Goal: Communication & Community: Answer question/provide support

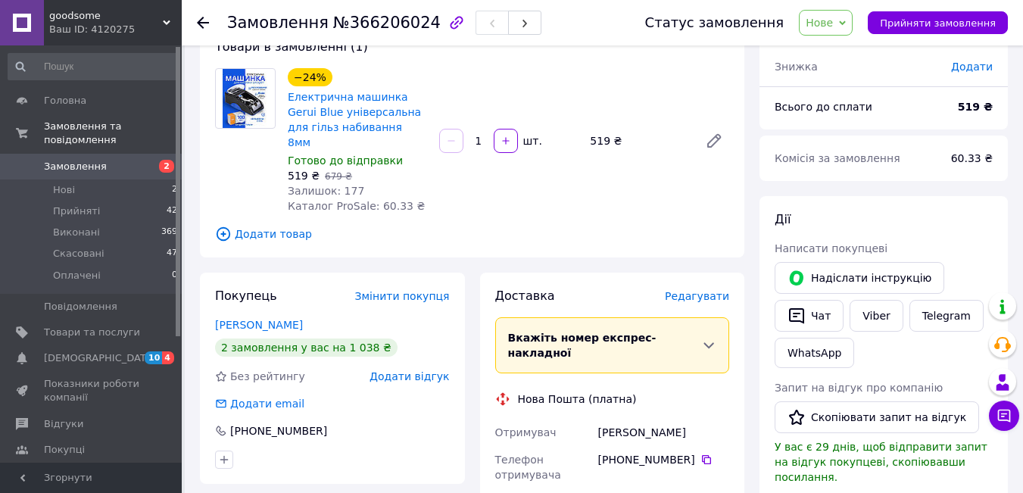
scroll to position [101, 0]
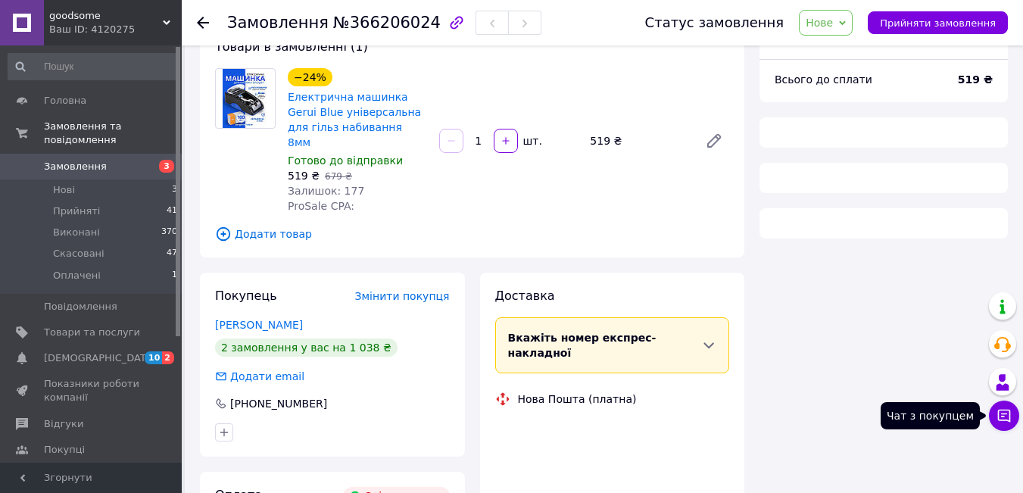
scroll to position [101, 0]
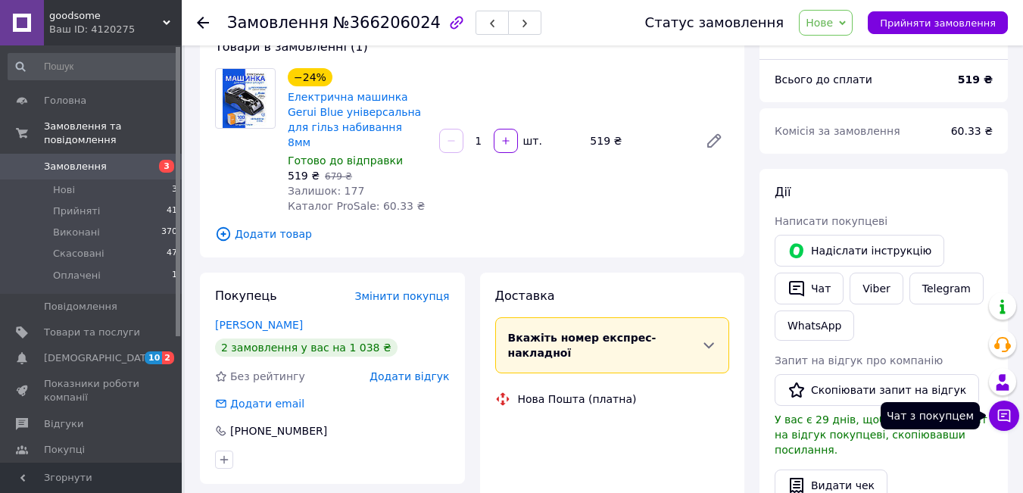
click at [1001, 412] on icon at bounding box center [1004, 415] width 15 height 15
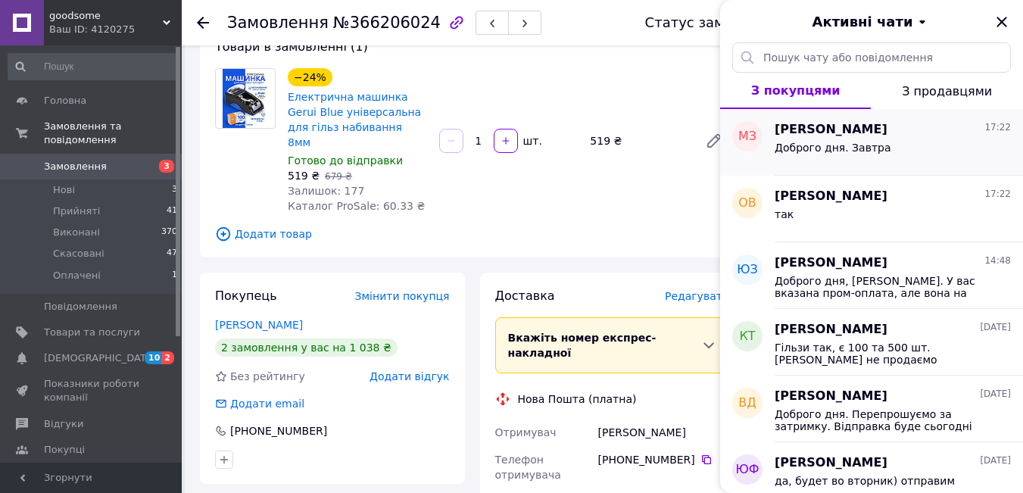
click at [908, 148] on div "Доброго дня. Завтра" at bounding box center [893, 151] width 236 height 24
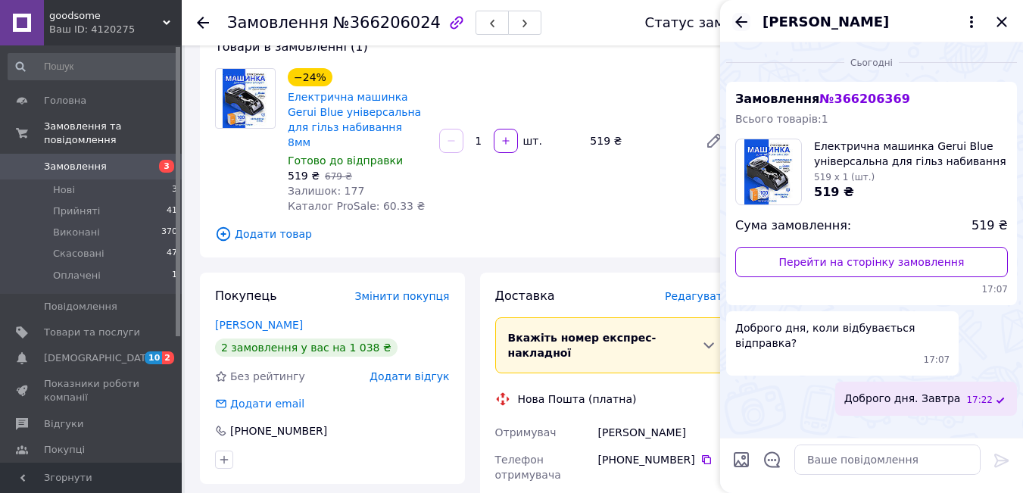
click at [742, 27] on icon "Назад" at bounding box center [741, 22] width 18 height 18
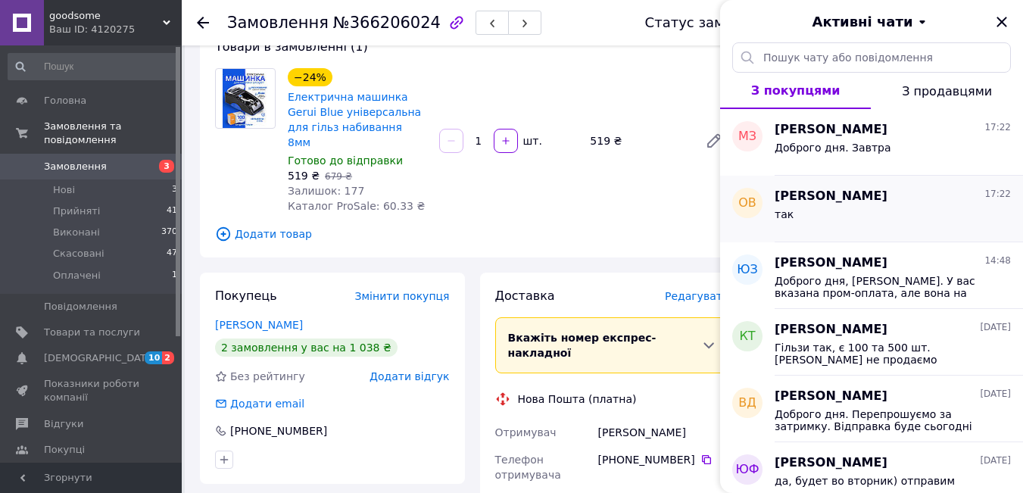
click at [884, 217] on div "так" at bounding box center [893, 217] width 236 height 24
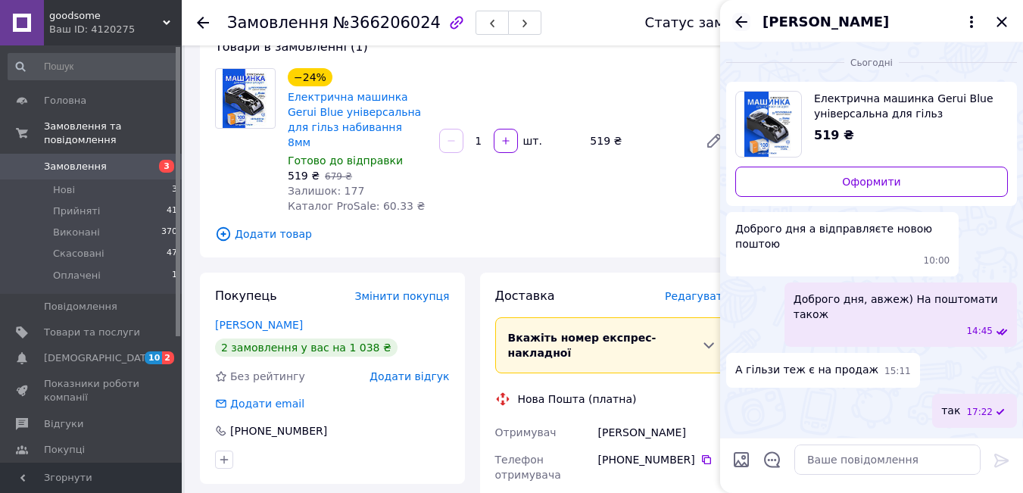
click at [740, 27] on icon "Назад" at bounding box center [741, 22] width 18 height 18
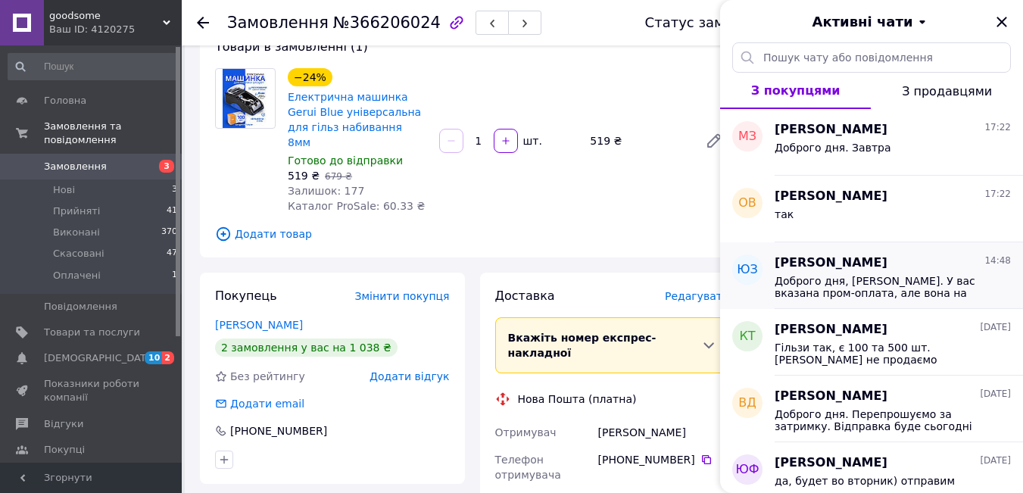
click at [905, 260] on div "Юрій Зобенко 14:48" at bounding box center [893, 262] width 236 height 17
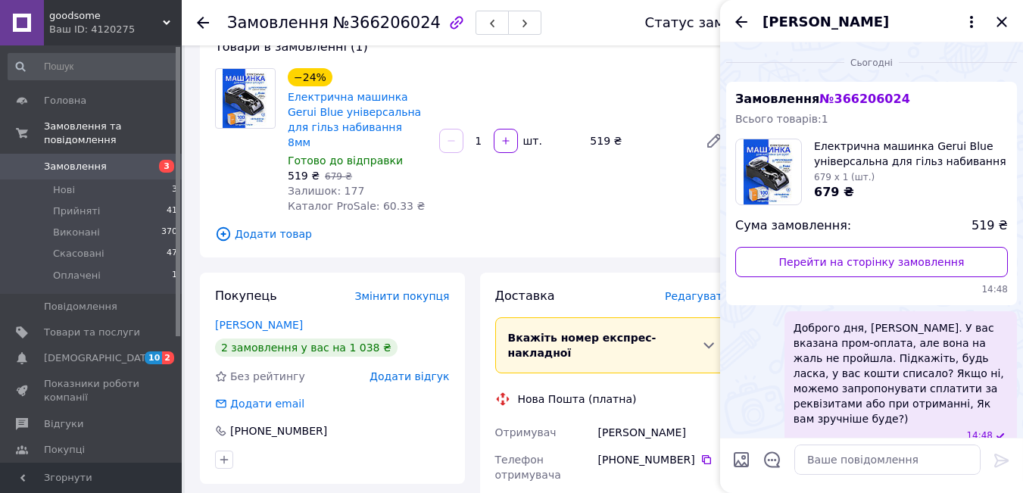
scroll to position [5, 0]
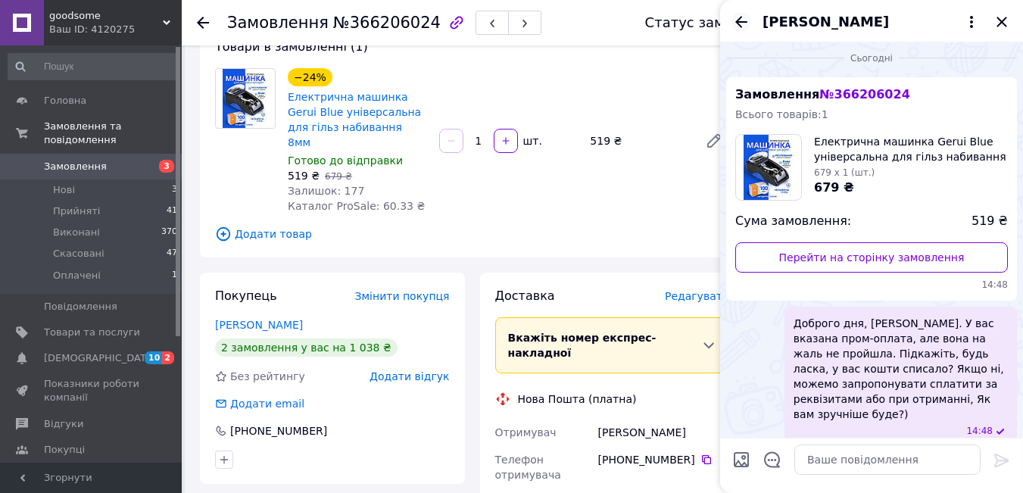
click at [741, 23] on icon "Назад" at bounding box center [741, 22] width 18 height 18
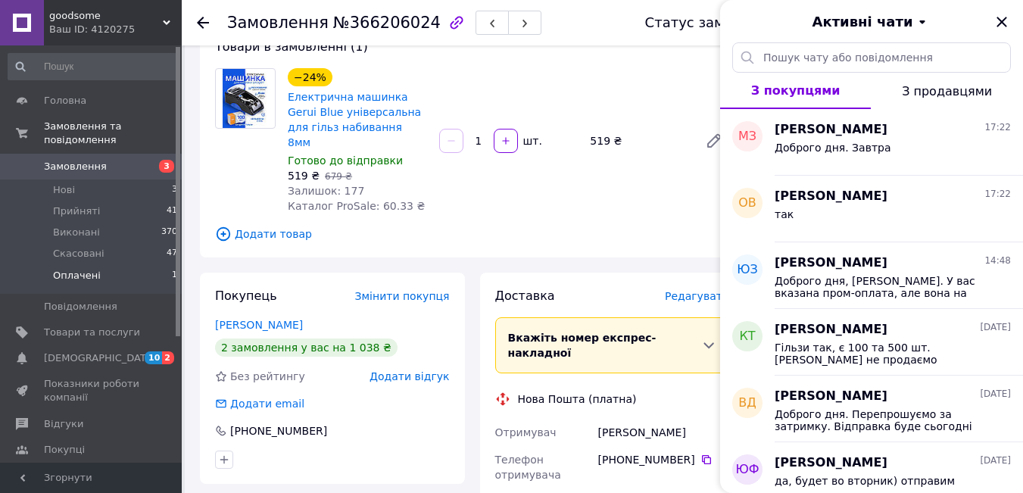
click at [131, 265] on li "Оплачені 1" at bounding box center [93, 279] width 186 height 29
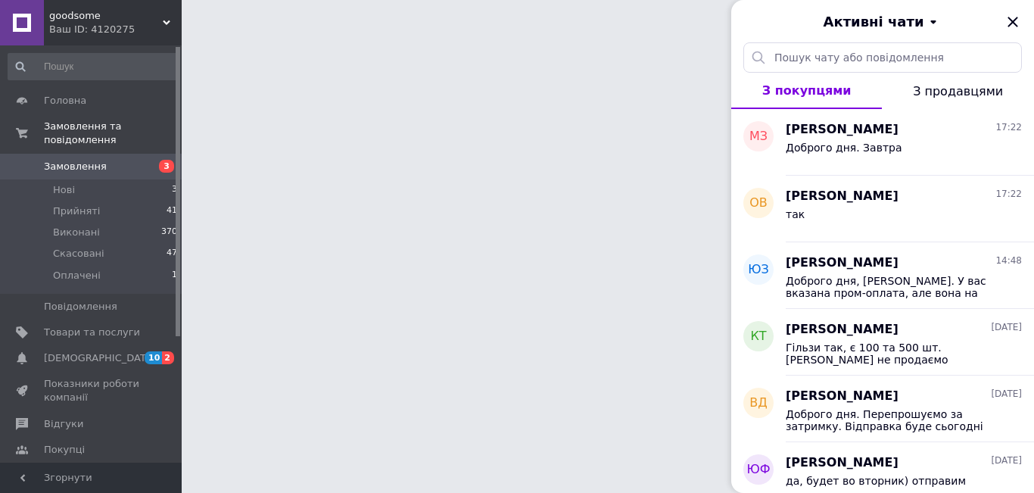
click at [146, 265] on li "Оплачені 1" at bounding box center [93, 279] width 186 height 29
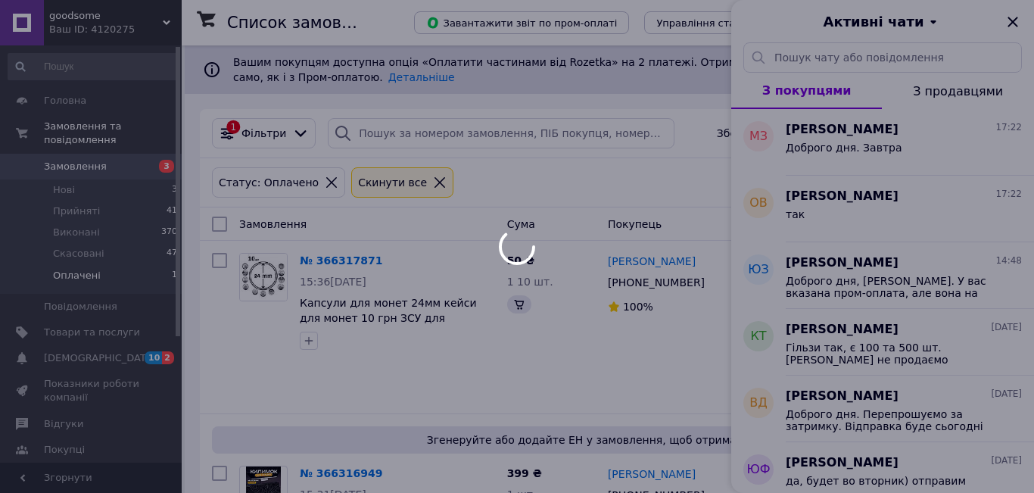
click at [1012, 25] on div "Активні чати" at bounding box center [883, 21] width 303 height 42
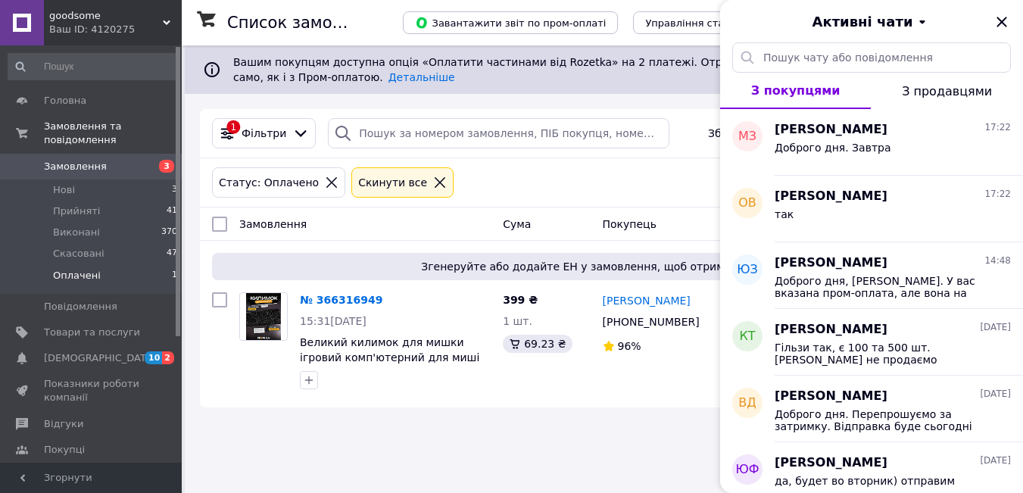
click at [996, 26] on icon "Закрити" at bounding box center [1002, 22] width 18 height 18
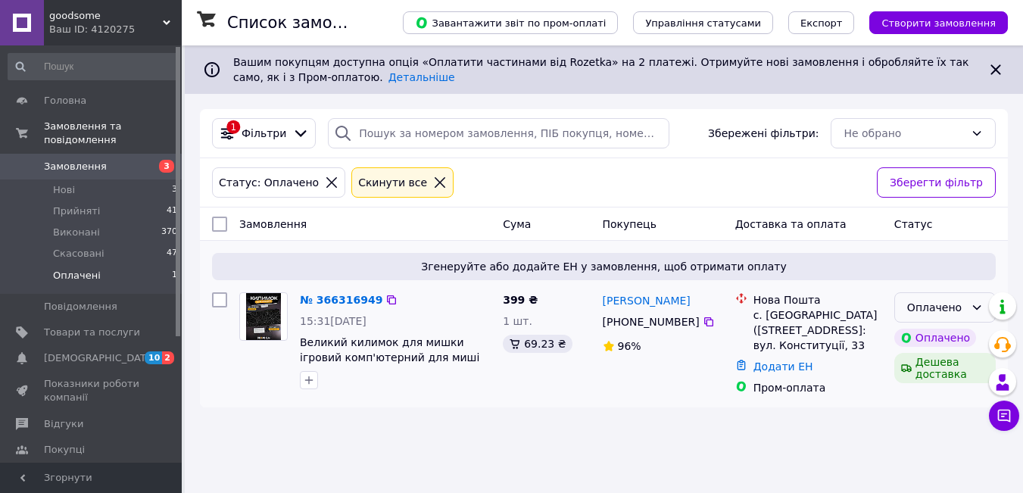
click at [930, 312] on div "Оплачено" at bounding box center [936, 307] width 58 height 17
click at [925, 337] on li "Прийнято" at bounding box center [945, 340] width 100 height 27
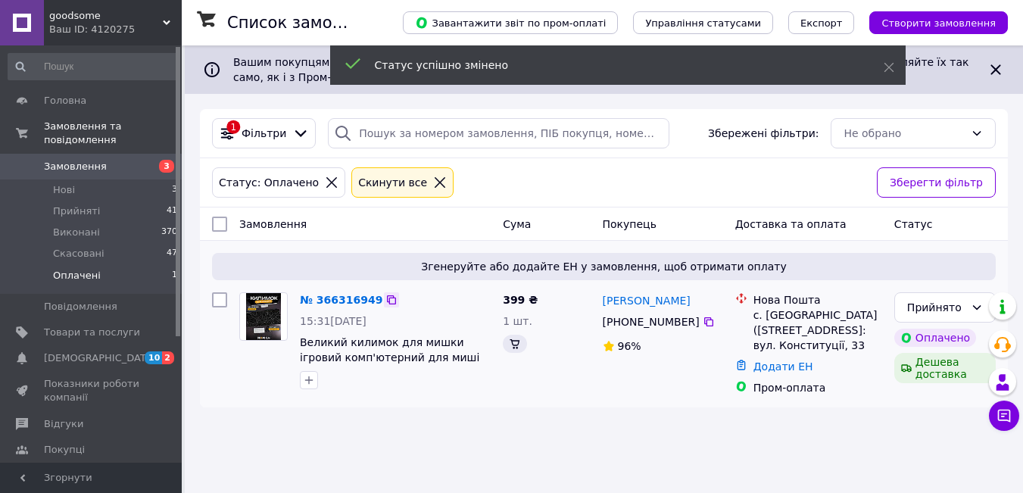
click at [387, 301] on icon at bounding box center [391, 299] width 9 height 9
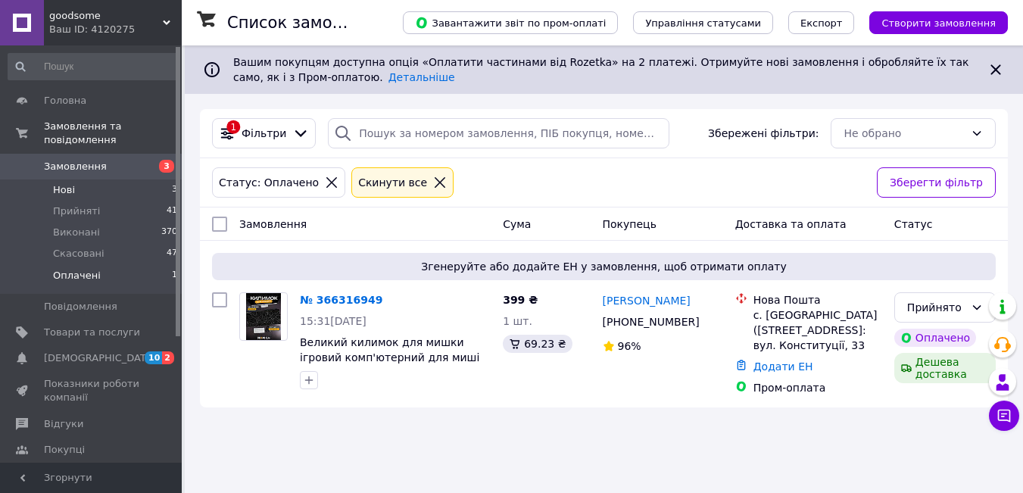
click at [148, 179] on li "Нові 3" at bounding box center [93, 189] width 186 height 21
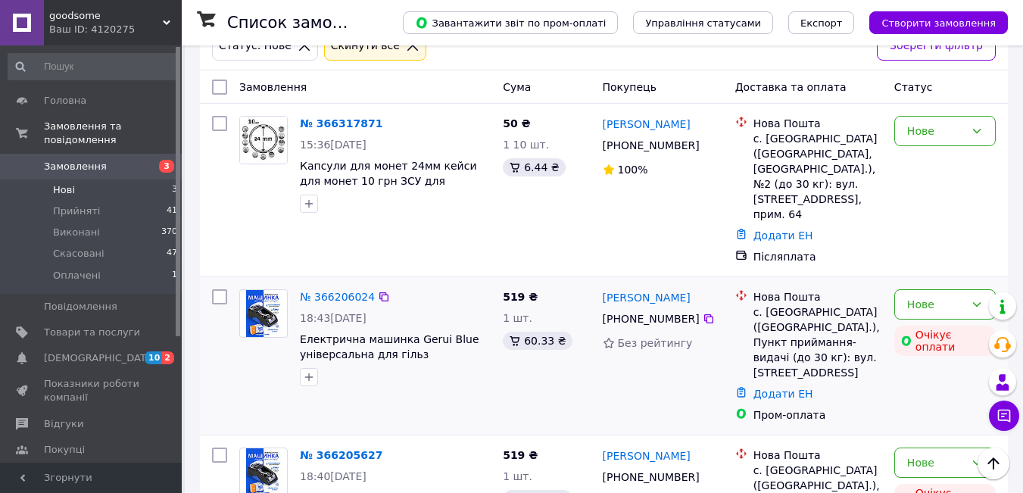
scroll to position [36, 0]
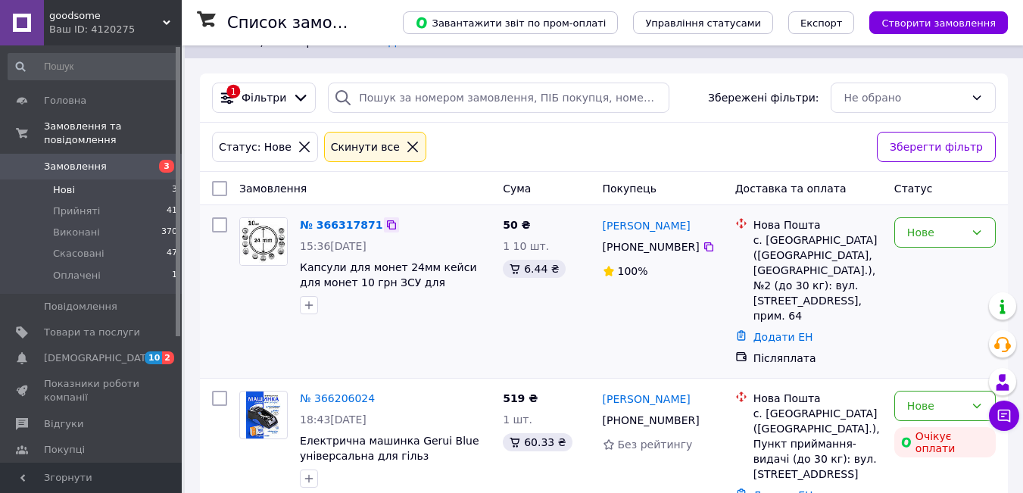
click at [385, 226] on icon at bounding box center [391, 225] width 12 height 12
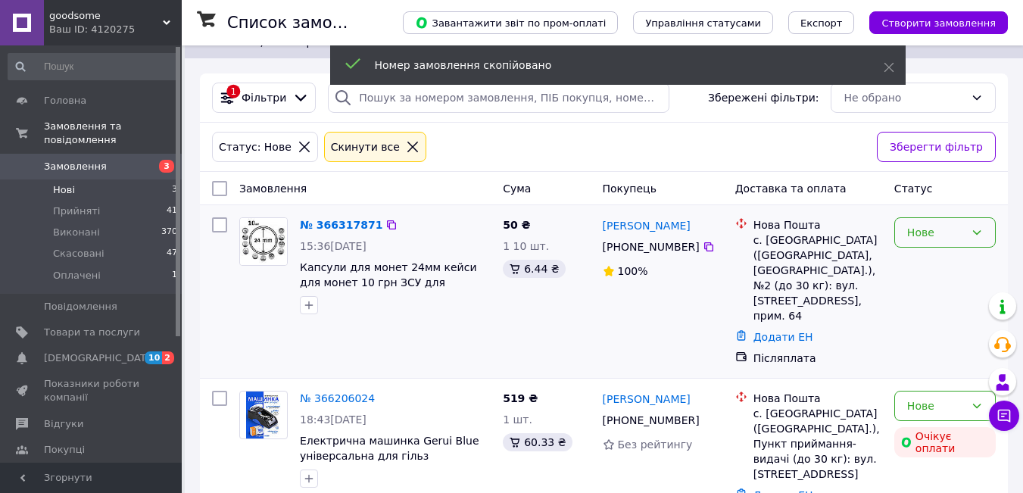
click at [930, 242] on div "Нове" at bounding box center [944, 232] width 101 height 30
click at [921, 270] on li "Прийнято" at bounding box center [945, 265] width 100 height 27
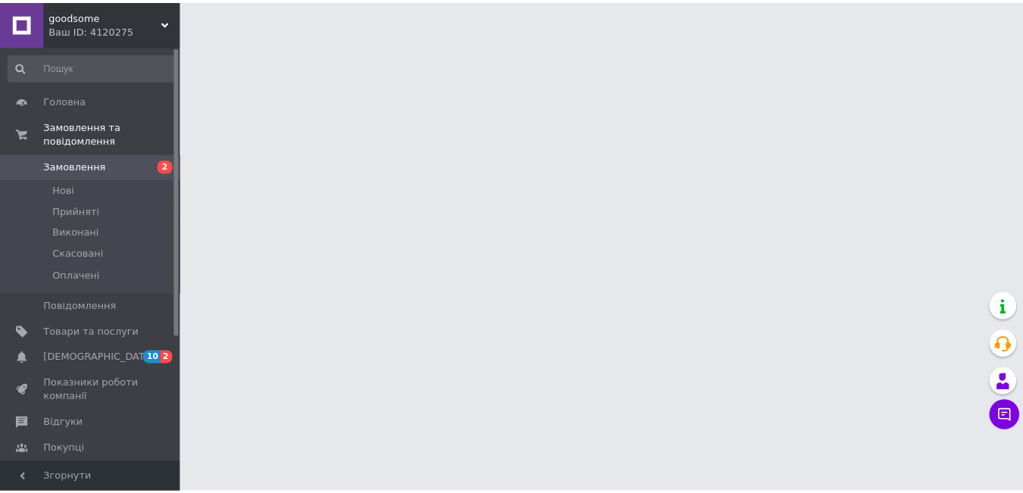
scroll to position [36, 0]
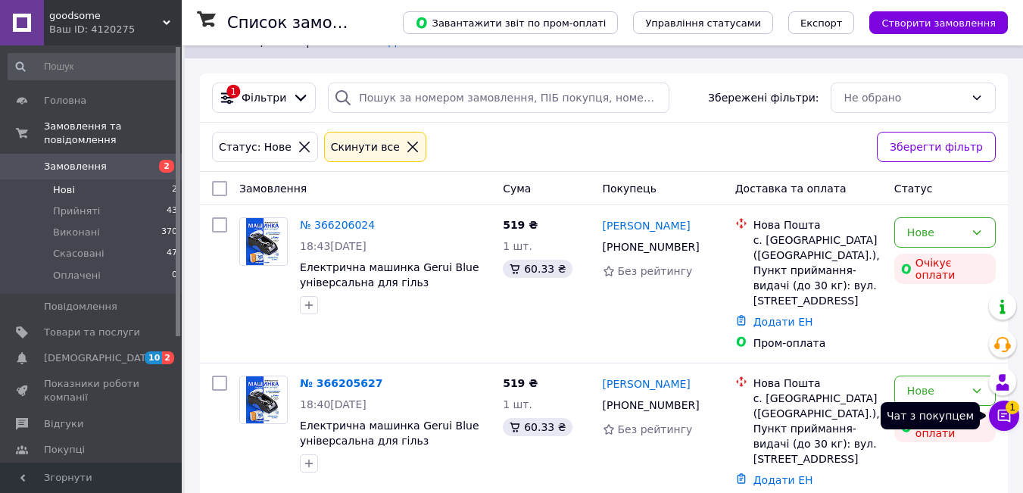
click at [1001, 420] on icon at bounding box center [1004, 416] width 13 height 13
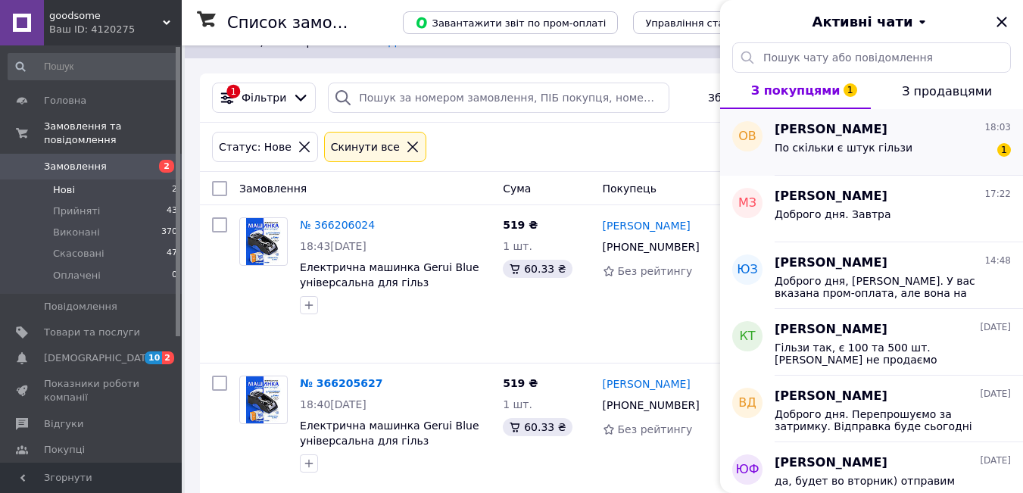
click at [827, 144] on span "По скільки є штук гільзи" at bounding box center [844, 148] width 138 height 12
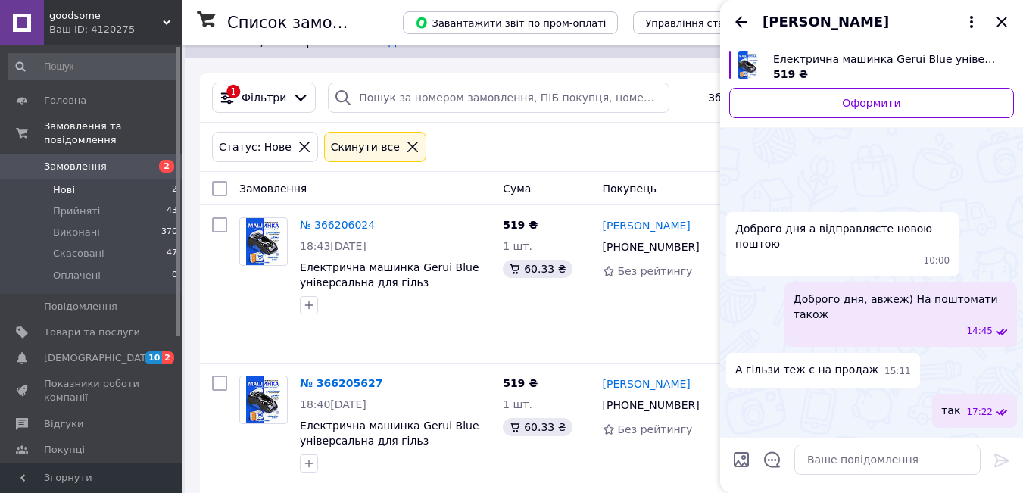
scroll to position [48, 0]
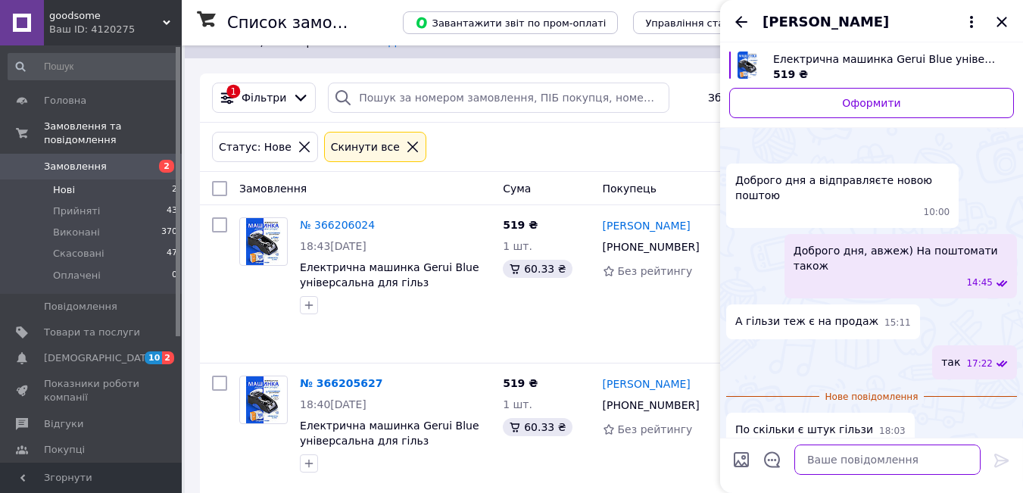
click at [838, 455] on textarea at bounding box center [887, 460] width 186 height 30
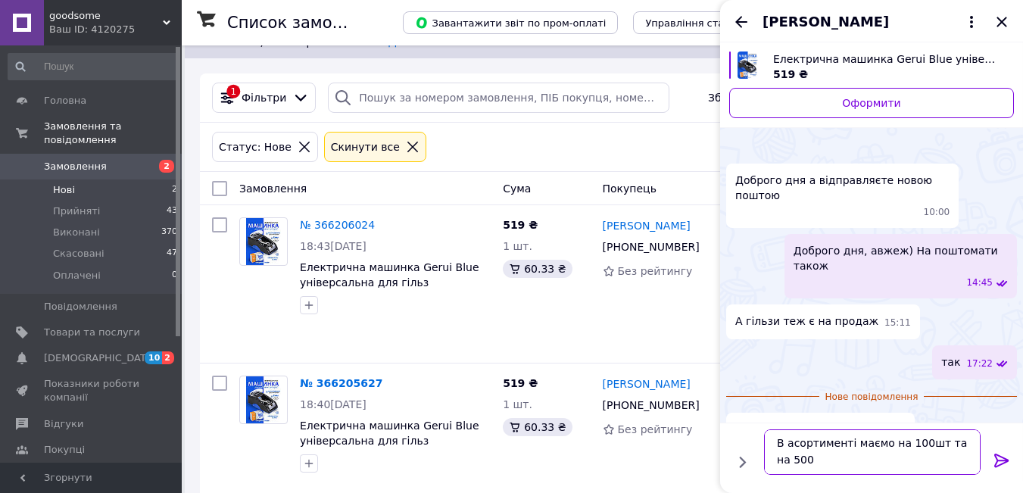
scroll to position [2, 0]
type textarea "В асортименті маємо на 100шт та на 500шт"
click at [992, 460] on div at bounding box center [1002, 463] width 30 height 36
click at [1001, 458] on icon at bounding box center [1002, 460] width 18 height 18
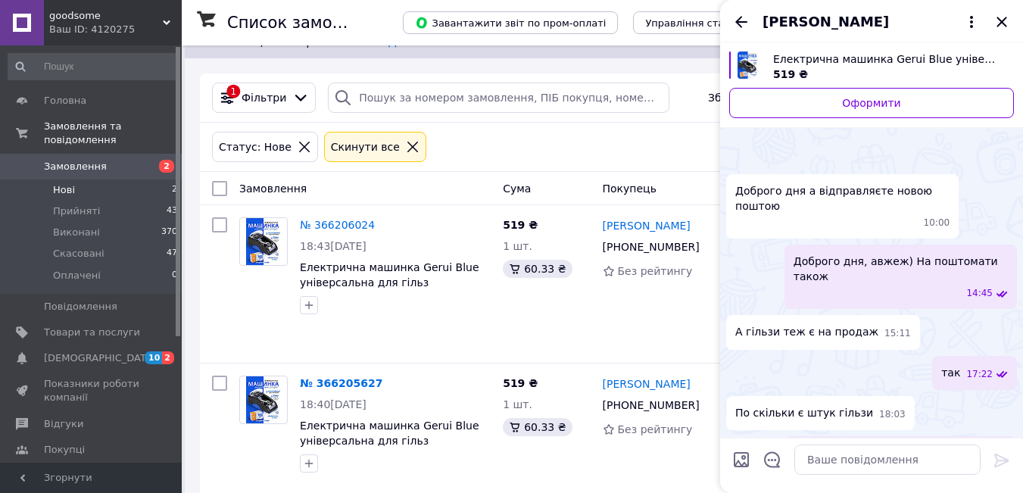
scroll to position [76, 0]
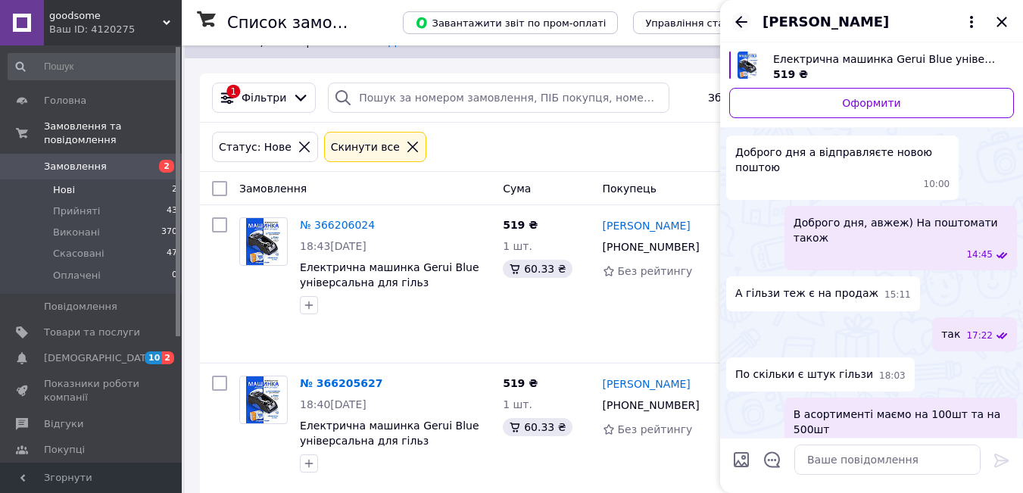
click at [742, 20] on icon "Назад" at bounding box center [741, 22] width 18 height 18
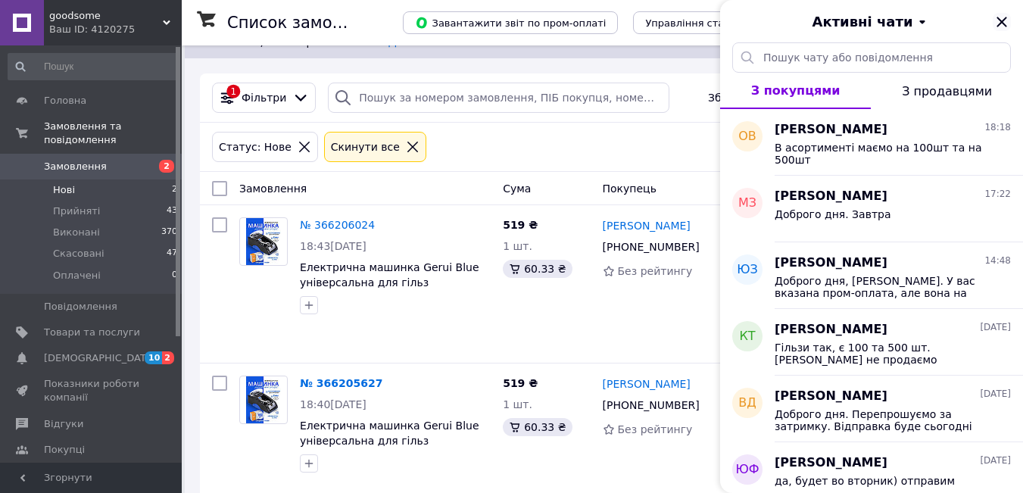
click at [997, 20] on icon "Закрити" at bounding box center [1002, 22] width 18 height 18
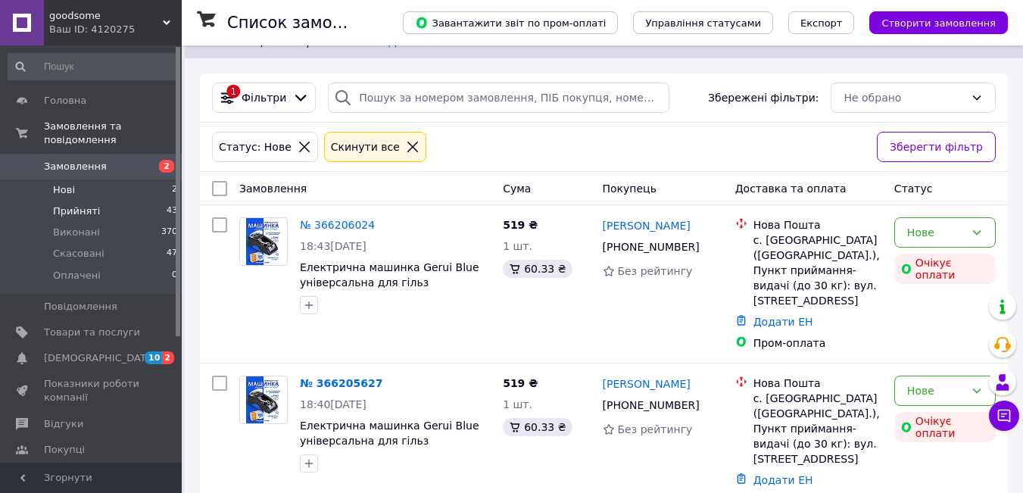
click at [154, 201] on li "Прийняті 43" at bounding box center [93, 211] width 186 height 21
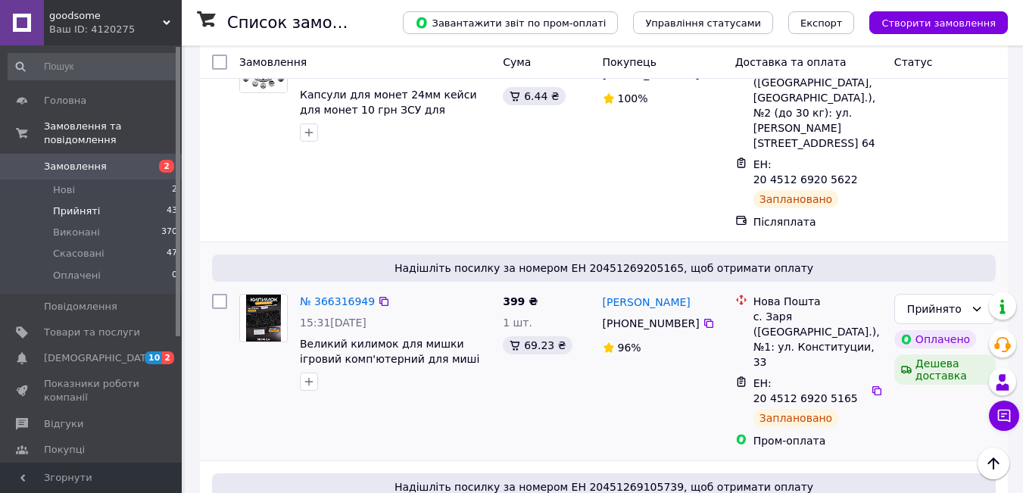
scroll to position [303, 0]
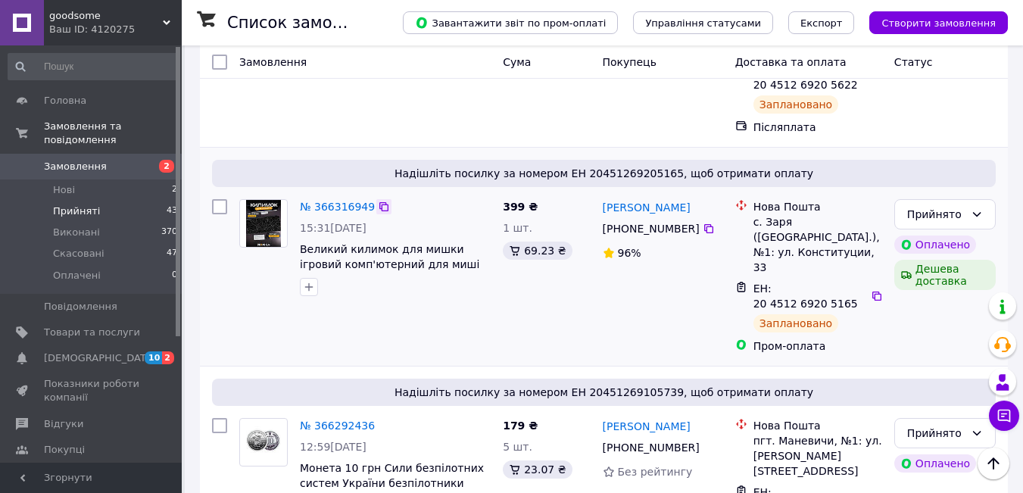
click at [378, 201] on icon at bounding box center [384, 207] width 12 height 12
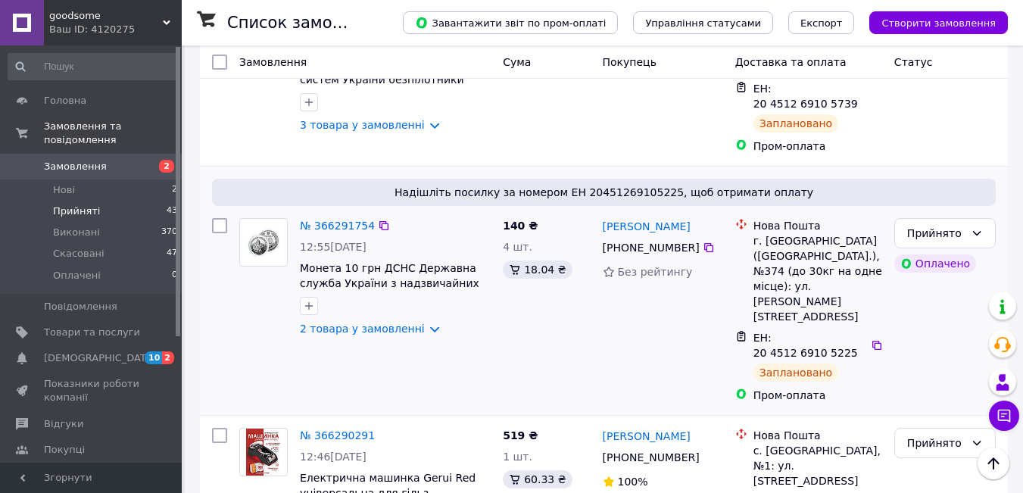
scroll to position [808, 0]
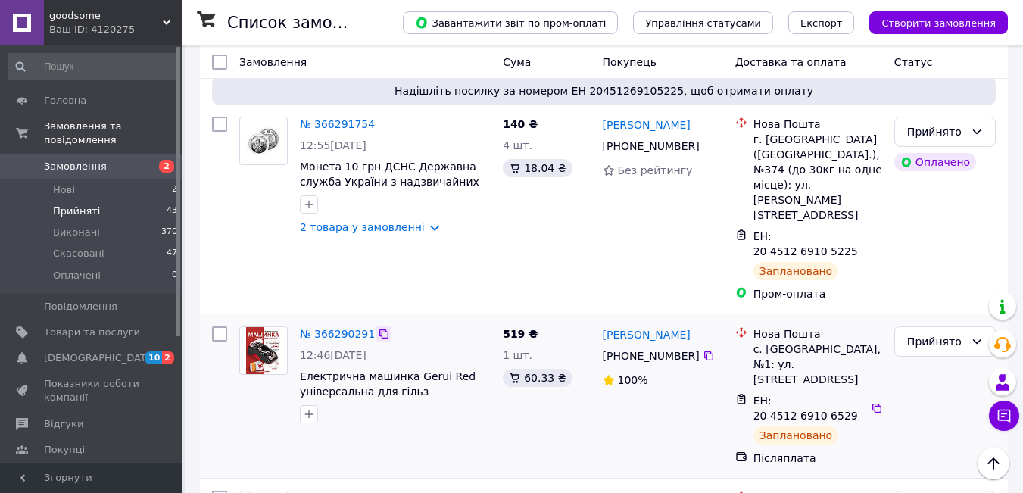
click at [378, 328] on icon at bounding box center [384, 334] width 12 height 12
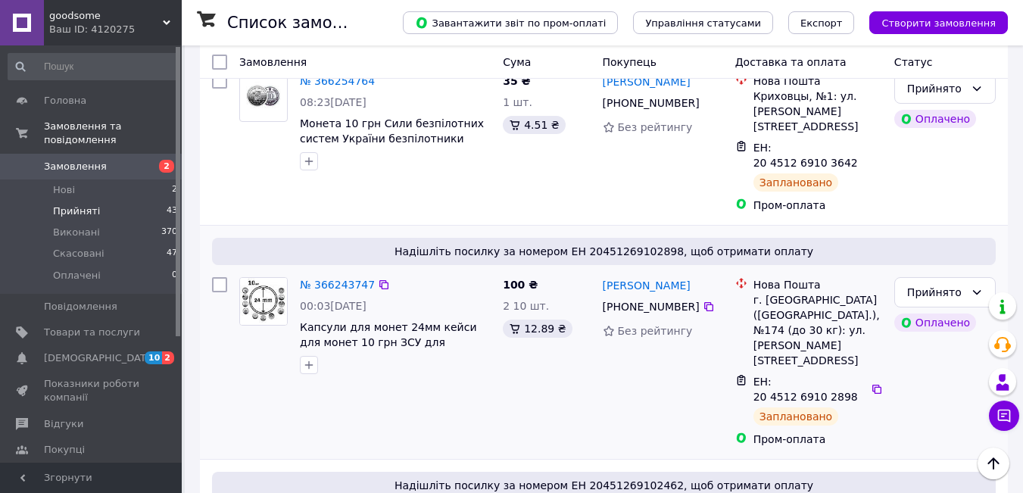
scroll to position [2120, 0]
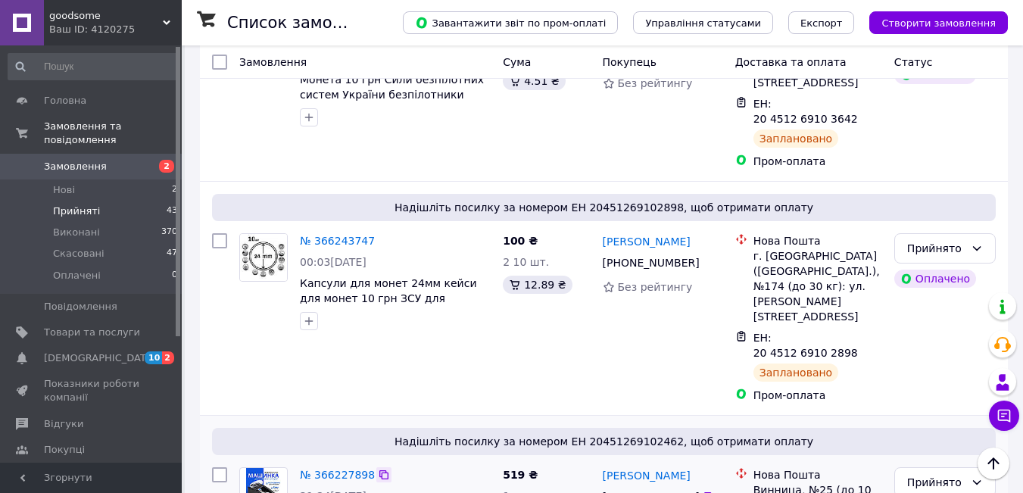
click at [378, 469] on icon at bounding box center [384, 475] width 12 height 12
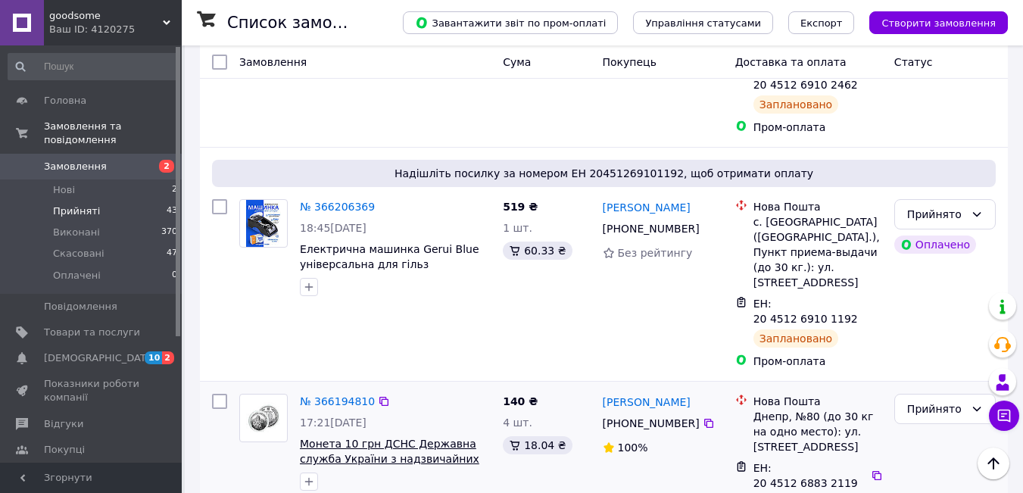
scroll to position [2625, 0]
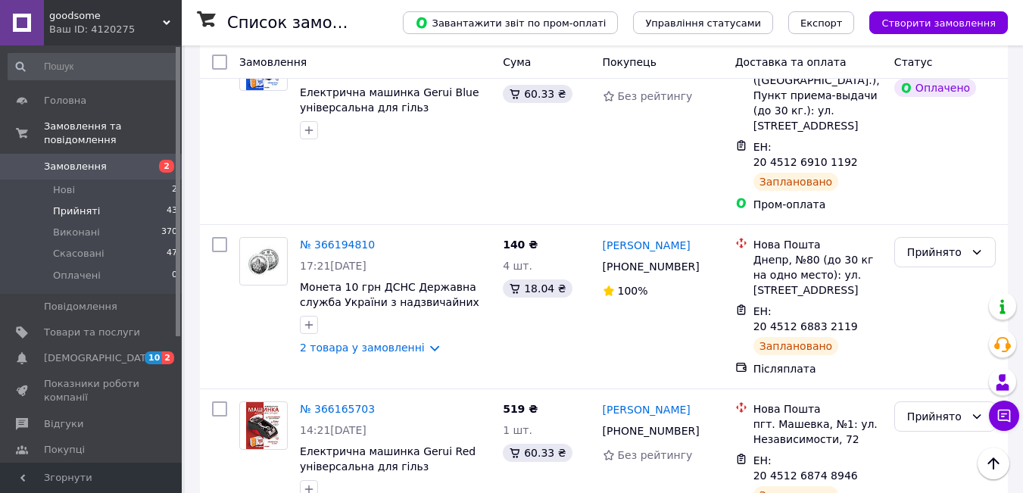
scroll to position [2827, 0]
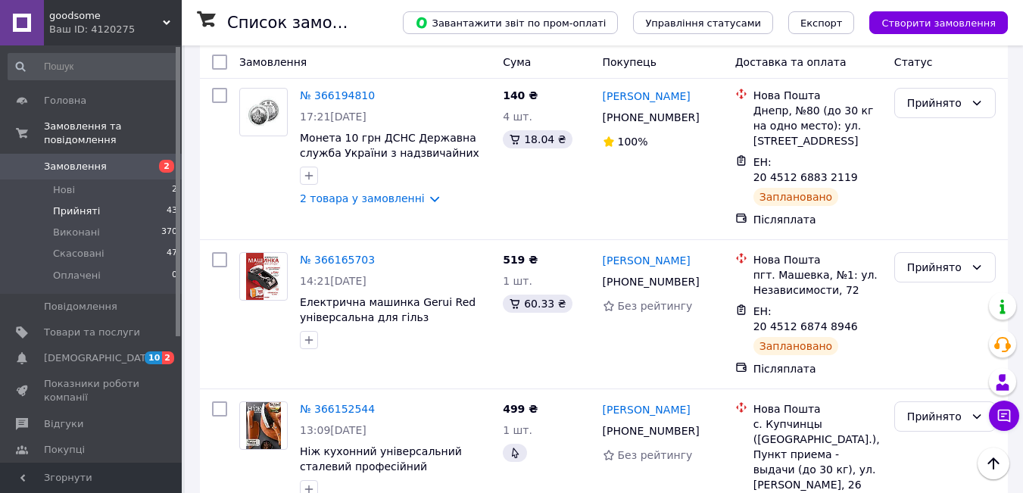
scroll to position [3029, 0]
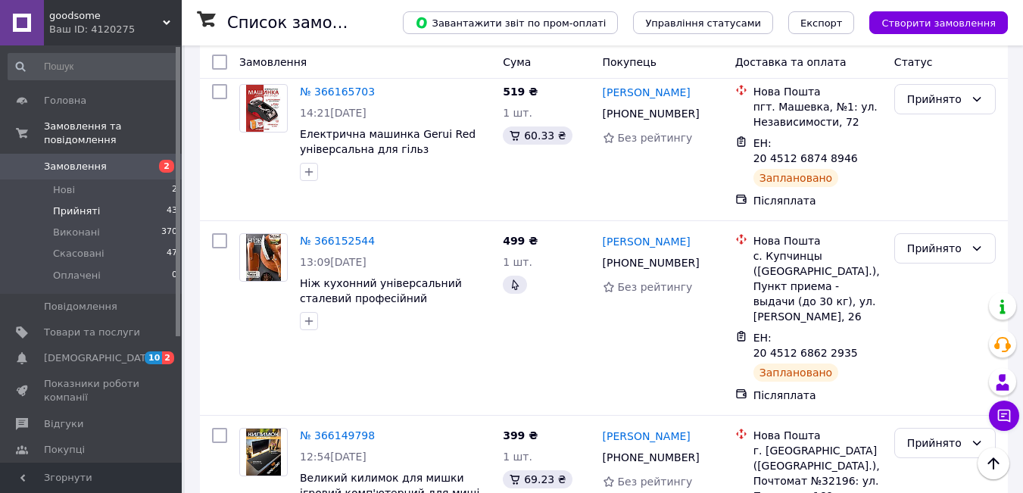
scroll to position [3130, 0]
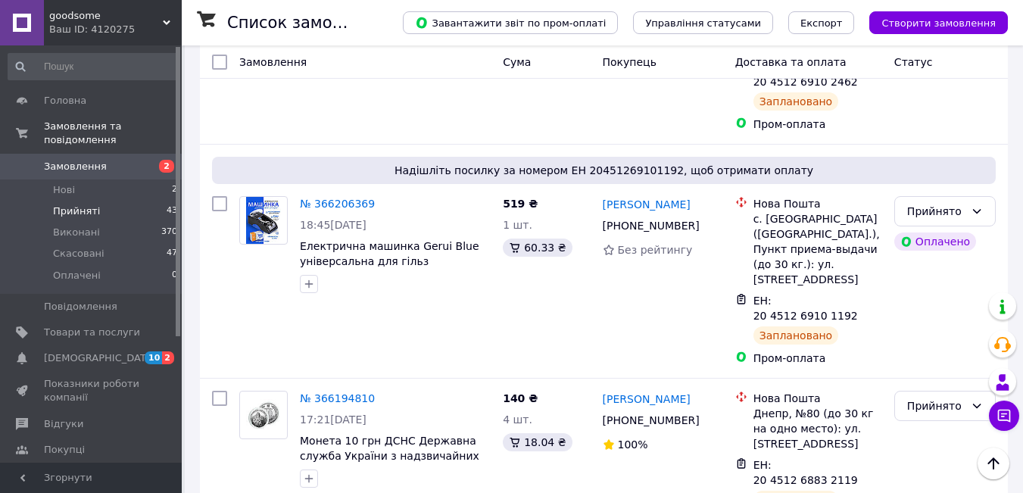
scroll to position [2221, 0]
